Goal: Complete application form: Complete application form

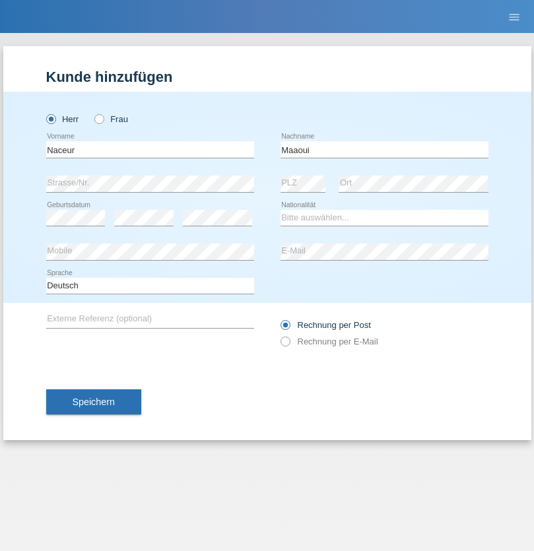
type input "Maaoui"
select select "TN"
select select "C"
select select "20"
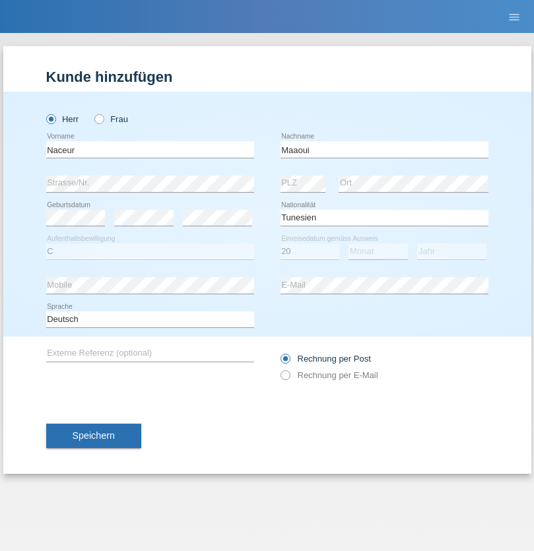
select select "03"
select select "1973"
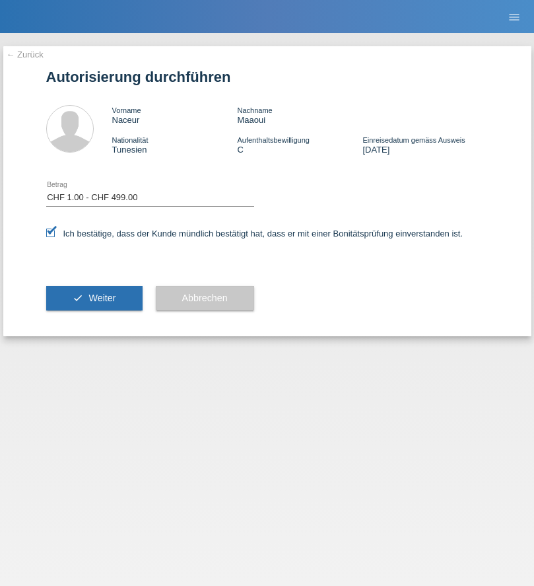
select select "1"
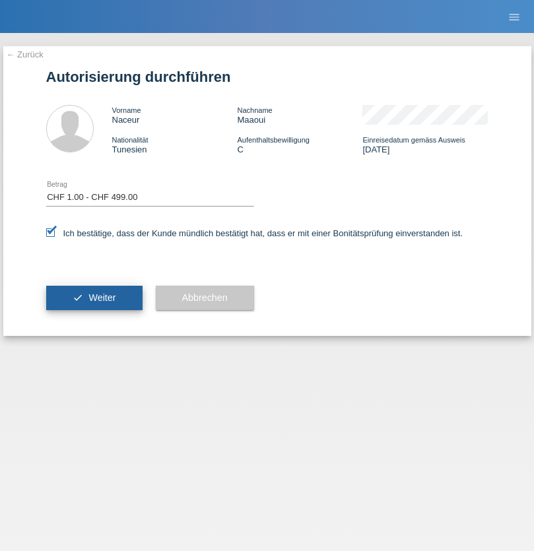
click at [94, 298] on span "Weiter" at bounding box center [102, 298] width 27 height 11
